Goal: Navigation & Orientation: Go to known website

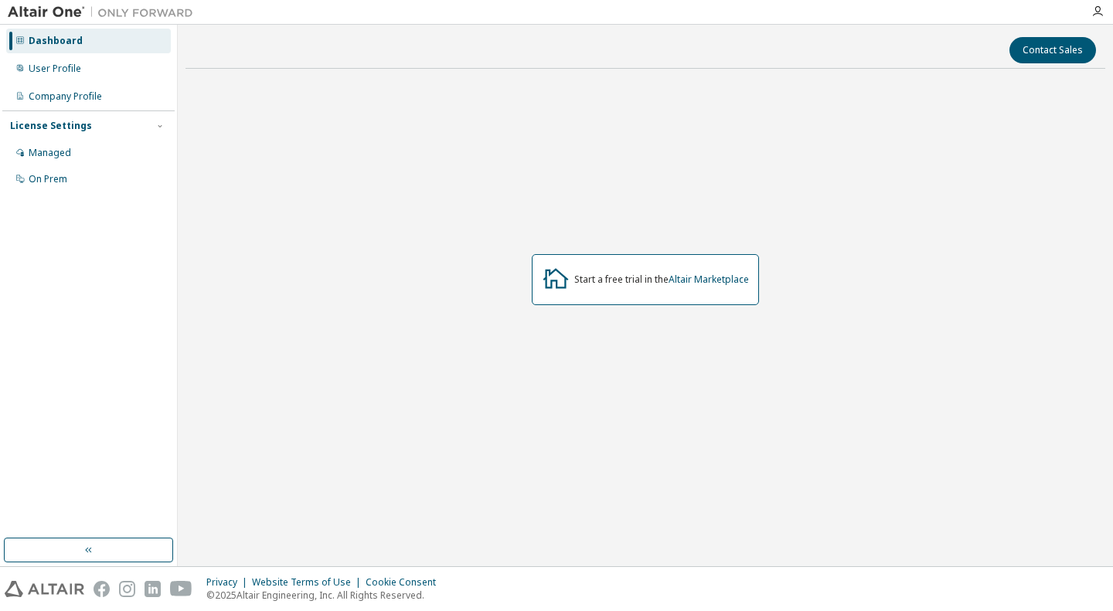
click at [697, 285] on div "Start a free trial in the Altair Marketplace" at bounding box center [645, 279] width 227 height 51
click at [705, 279] on link "Altair Marketplace" at bounding box center [708, 279] width 80 height 13
